Goal: Information Seeking & Learning: Learn about a topic

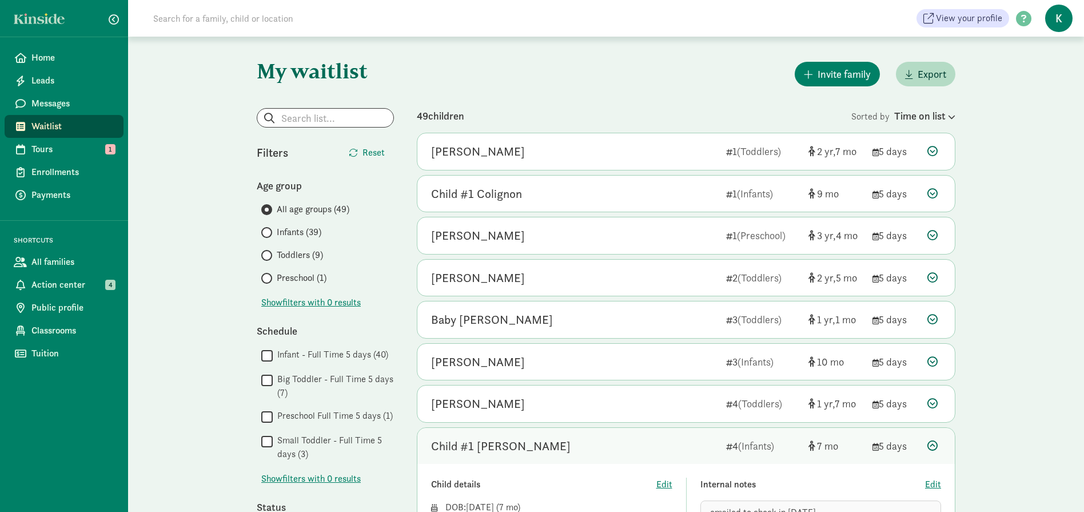
scroll to position [172, 0]
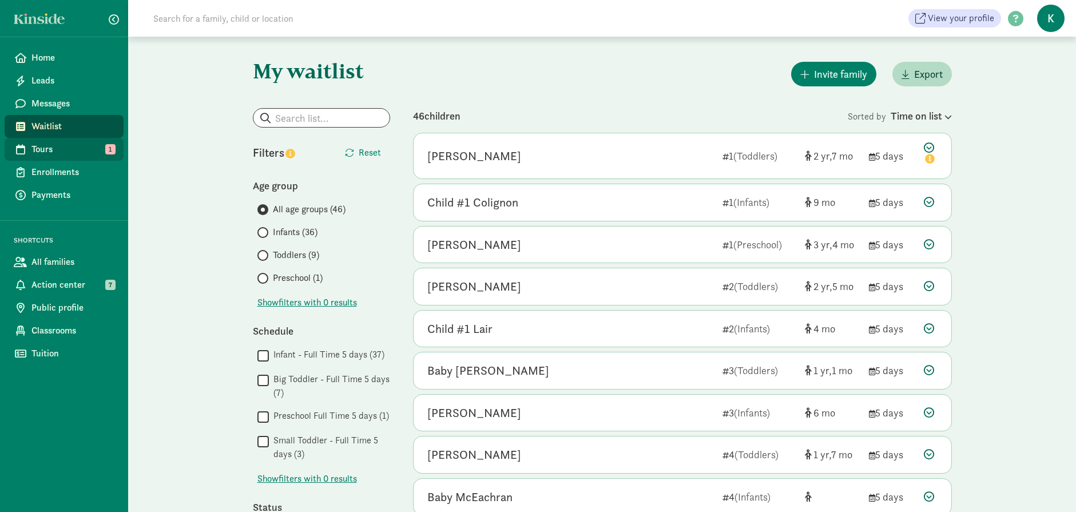
click at [51, 146] on span "Tours" at bounding box center [72, 149] width 83 height 14
